Goal: Transaction & Acquisition: Purchase product/service

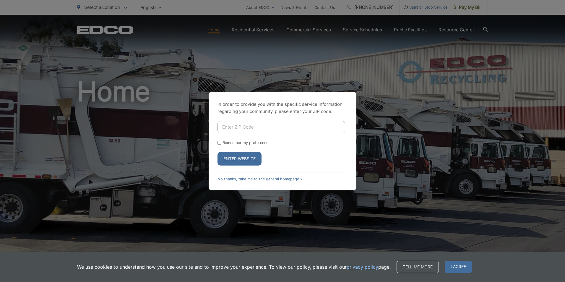
click at [235, 127] on input "Enter ZIP Code" at bounding box center [282, 127] width 128 height 12
type input "92083"
click at [218, 152] on button "Enter Website" at bounding box center [240, 159] width 44 height 14
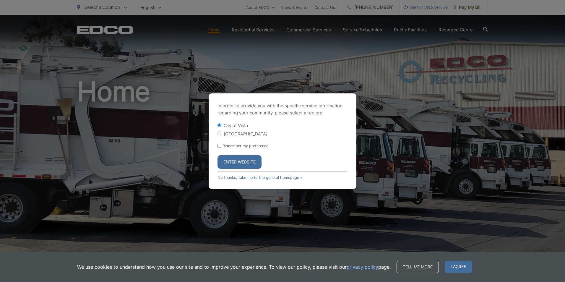
click at [252, 165] on button "Enter Website" at bounding box center [240, 162] width 44 height 14
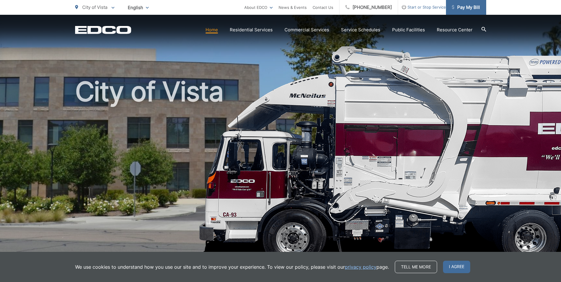
click at [481, 5] on link "Pay My Bill" at bounding box center [466, 7] width 40 height 15
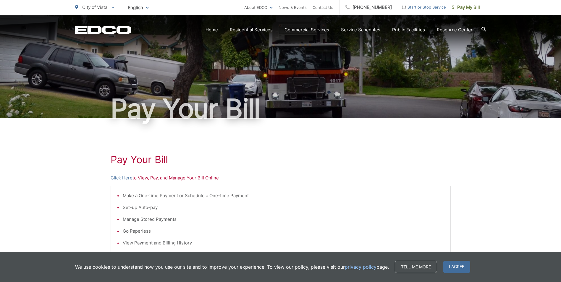
click at [166, 179] on p "Click Here to View, Pay, and Manage Your Bill Online" at bounding box center [281, 177] width 340 height 7
click at [122, 178] on link "Click Here" at bounding box center [122, 177] width 22 height 7
